Goal: Information Seeking & Learning: Learn about a topic

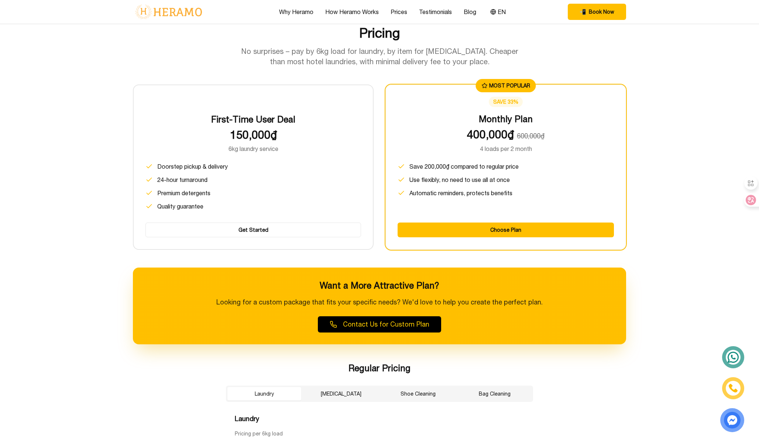
scroll to position [922, 0]
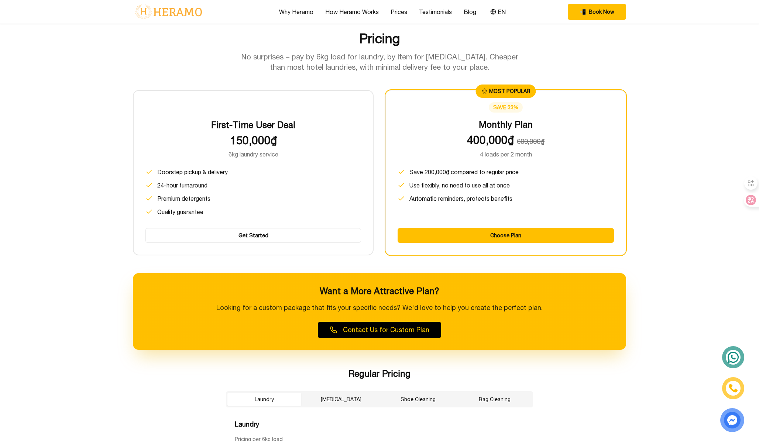
click at [452, 172] on span "Save 200,000₫ compared to regular price" at bounding box center [463, 172] width 109 height 9
drag, startPoint x: 452, startPoint y: 172, endPoint x: 452, endPoint y: 187, distance: 14.4
click at [452, 186] on ul "Save 200,000₫ compared to regular price Use flexibly, no need to use all at onc…" at bounding box center [506, 192] width 216 height 49
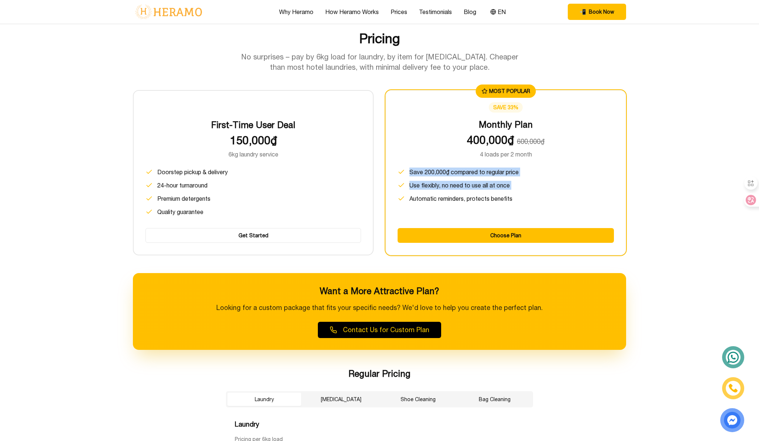
click at [436, 183] on span "Use flexibly, no need to use all at once" at bounding box center [459, 185] width 100 height 9
click at [327, 184] on li "24-hour turnaround" at bounding box center [253, 185] width 216 height 9
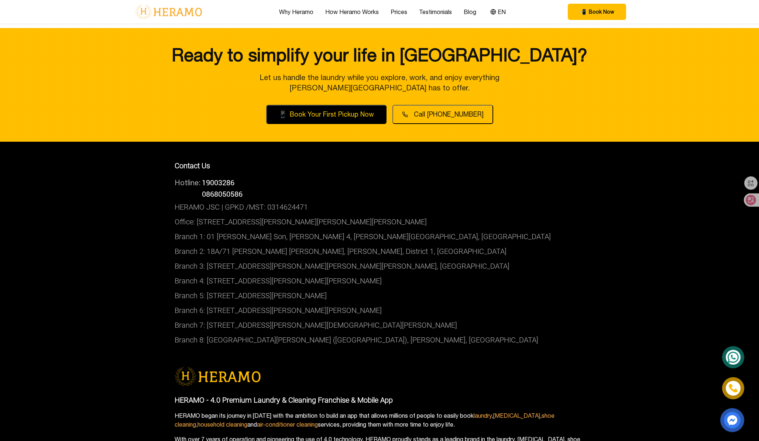
scroll to position [2714, 0]
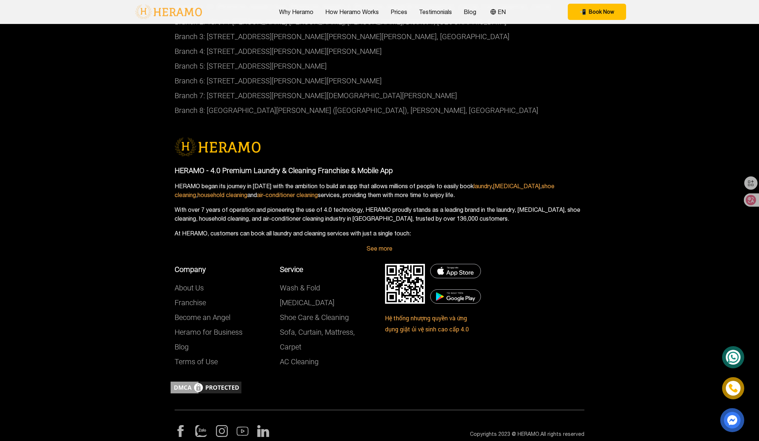
click at [454, 264] on img at bounding box center [455, 271] width 51 height 14
click at [454, 265] on img at bounding box center [455, 271] width 51 height 14
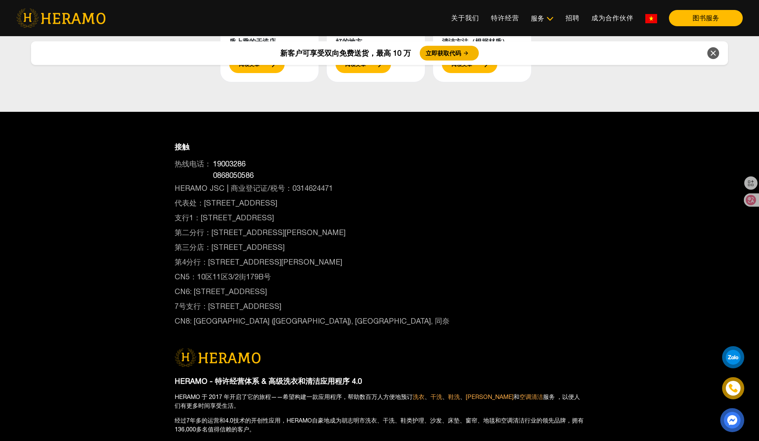
scroll to position [3566, 0]
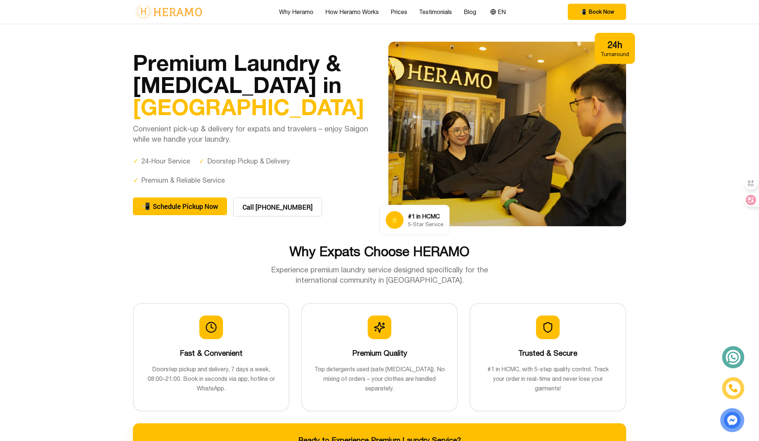
click at [736, 358] on icon at bounding box center [733, 357] width 12 height 12
click at [671, 144] on section "Premium Laundry & [MEDICAL_DATA] in [GEOGRAPHIC_DATA] Convenient pick-up & deli…" at bounding box center [379, 134] width 759 height 220
click at [671, 144] on section "Premium Laundry & Dry Cleaning in Ho Chi Minh City Convenient pick-up & deliver…" at bounding box center [379, 134] width 759 height 220
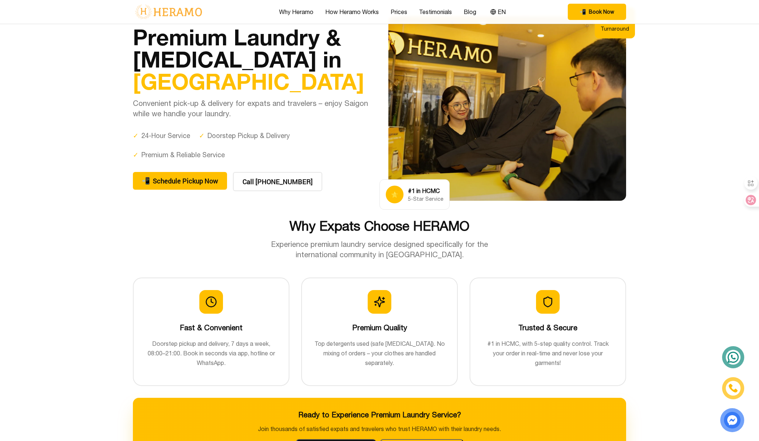
scroll to position [26, 0]
